Goal: Information Seeking & Learning: Learn about a topic

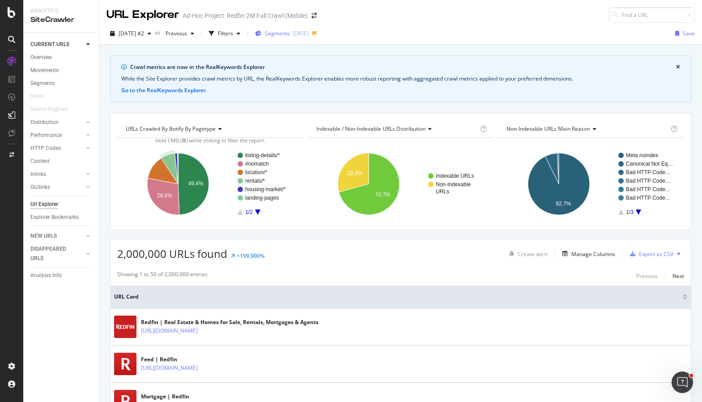
click at [284, 34] on div "Segments [DATE]" at bounding box center [282, 34] width 54 height 8
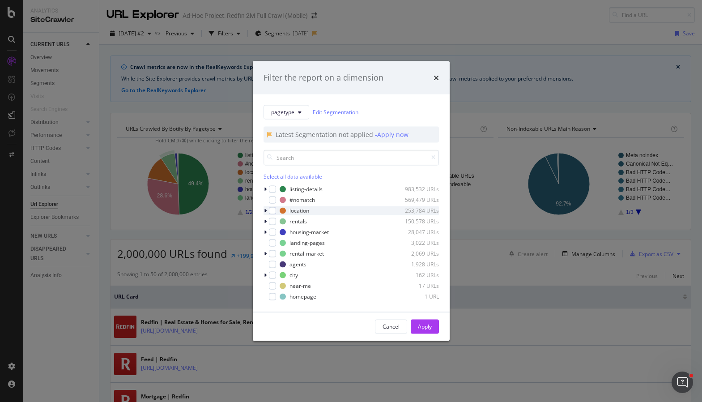
click at [268, 210] on div "modal" at bounding box center [265, 210] width 5 height 9
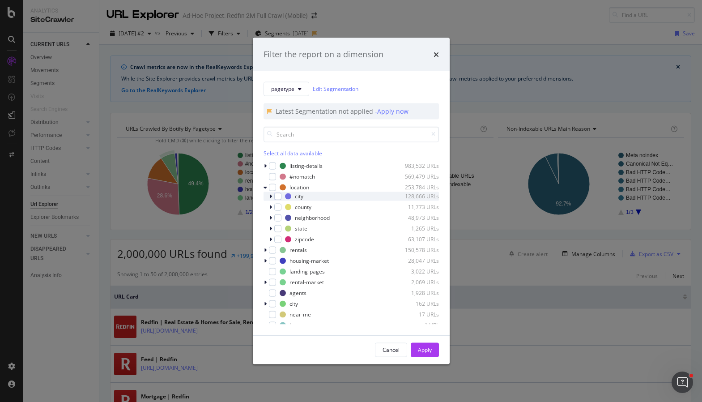
click at [270, 195] on icon "modal" at bounding box center [270, 195] width 3 height 5
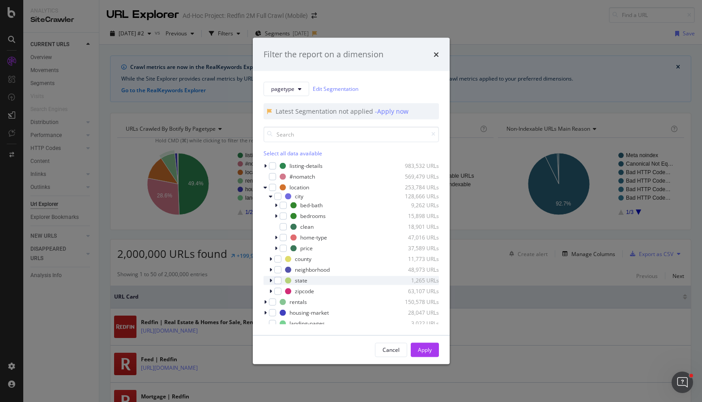
click at [268, 281] on div "state 1,265 URLs" at bounding box center [350, 279] width 175 height 9
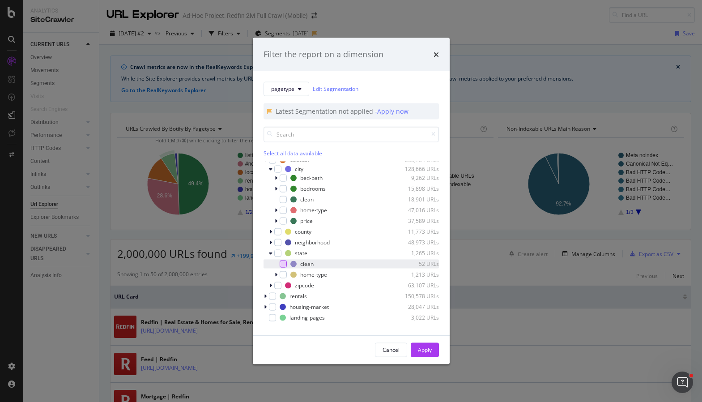
scroll to position [35, 0]
